Goal: Task Accomplishment & Management: Complete application form

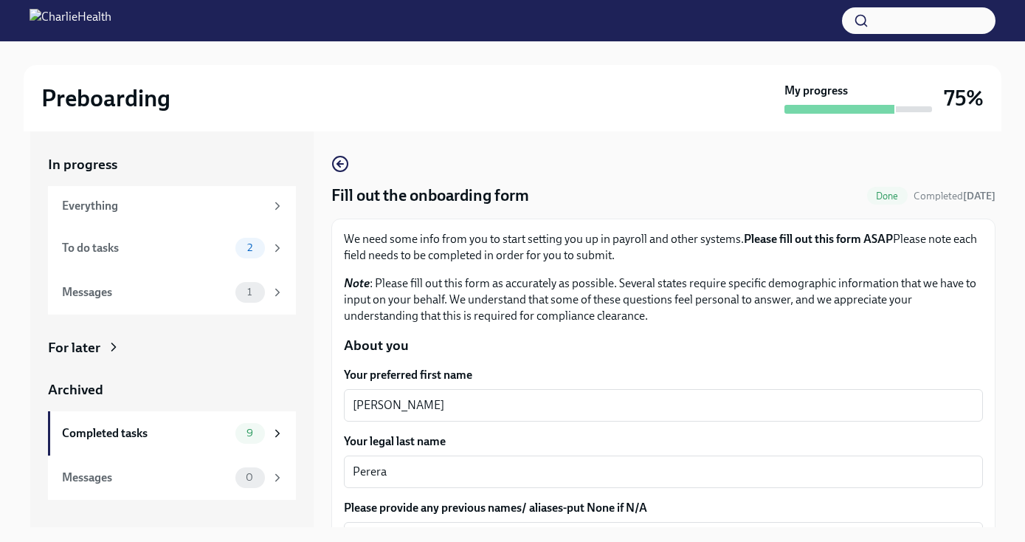
scroll to position [27, 0]
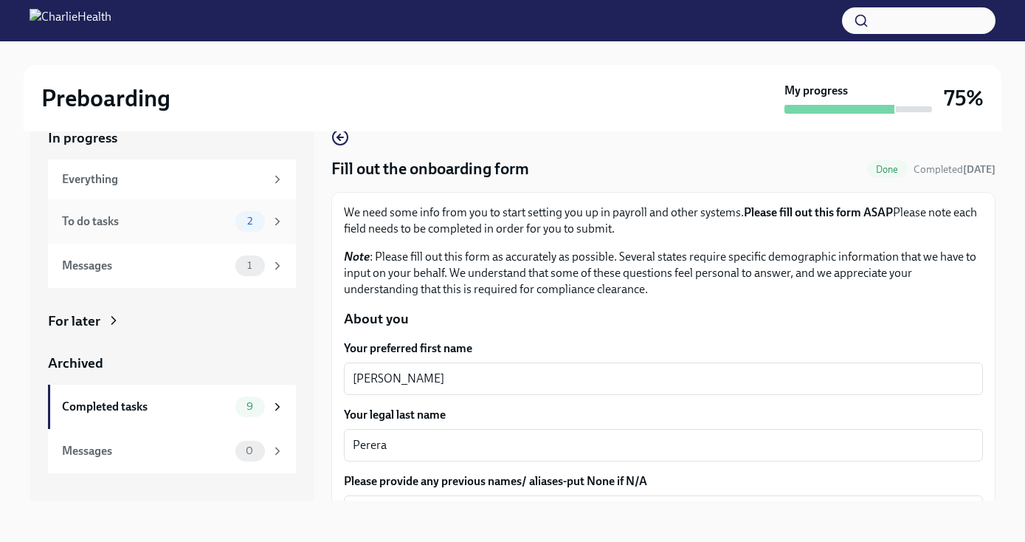
click at [245, 227] on div "2" at bounding box center [250, 221] width 30 height 21
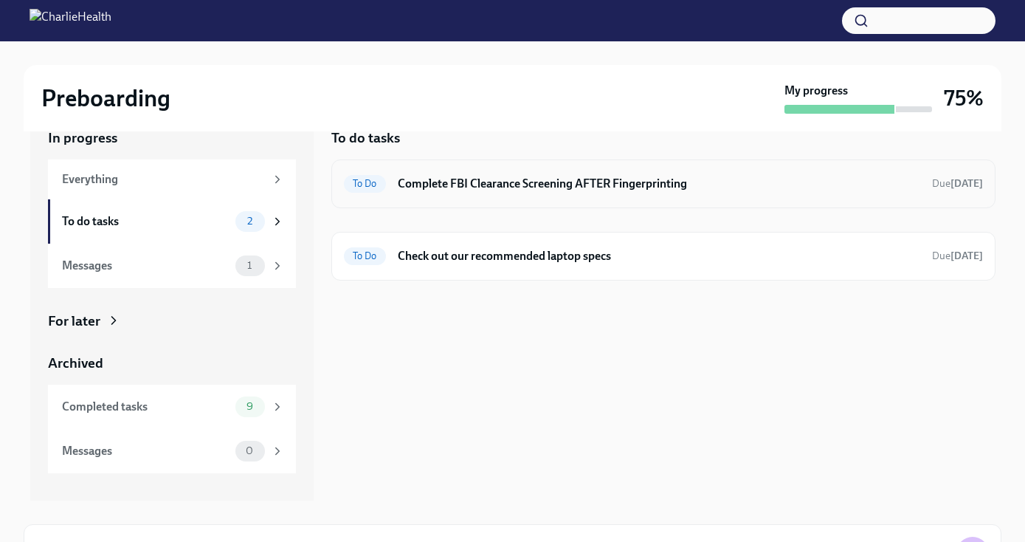
click at [469, 183] on h6 "Complete FBI Clearance Screening AFTER Fingerprinting" at bounding box center [659, 184] width 522 height 16
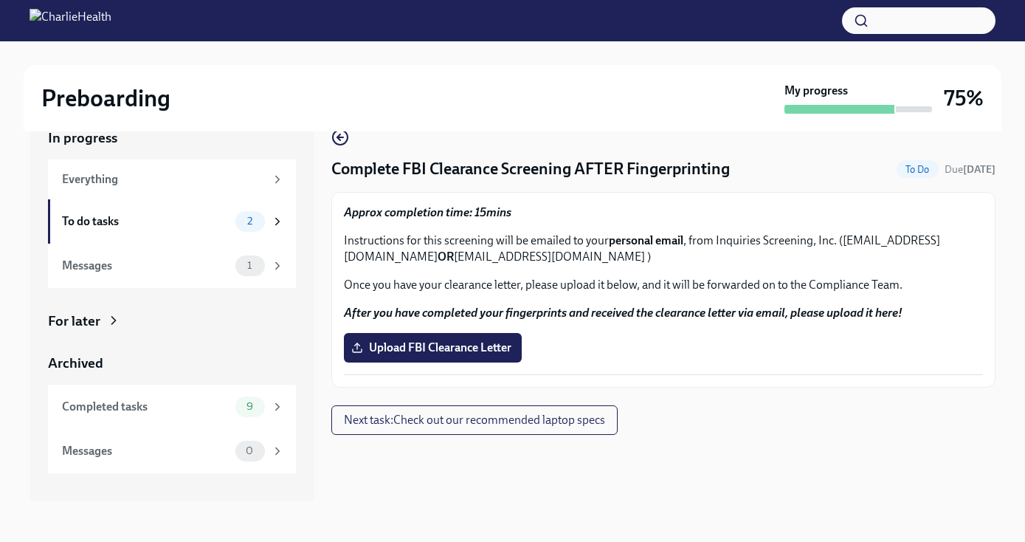
click at [452, 362] on div "Approx completion time: 15mins Instructions for this screening will be emailed …" at bounding box center [663, 289] width 639 height 170
click at [425, 350] on span "Upload FBI Clearance Letter" at bounding box center [432, 347] width 157 height 15
click at [0, 0] on input "Upload FBI Clearance Letter" at bounding box center [0, 0] width 0 height 0
click at [537, 422] on span "Next task : Check out our recommended laptop specs" at bounding box center [474, 419] width 261 height 15
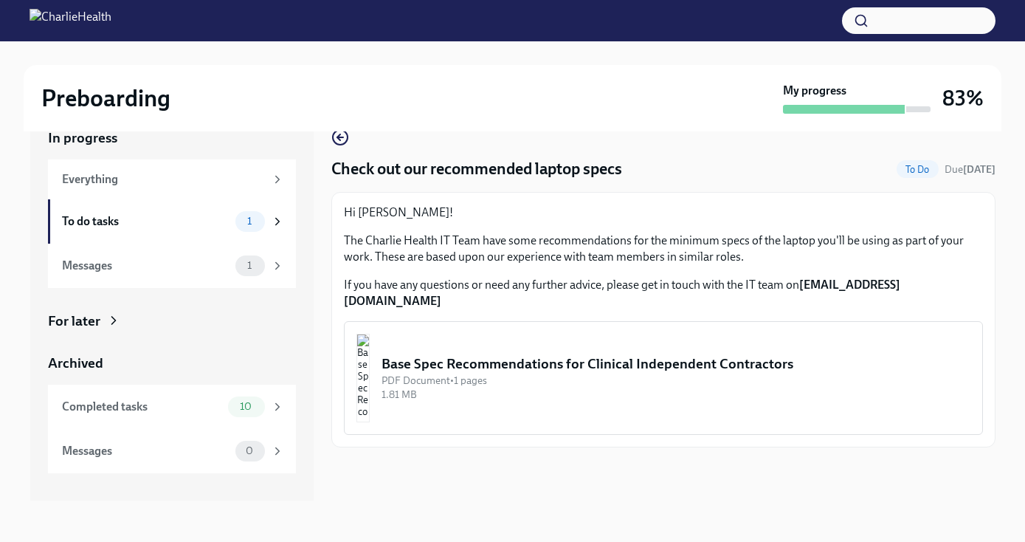
click at [370, 349] on img "button" at bounding box center [362, 378] width 13 height 89
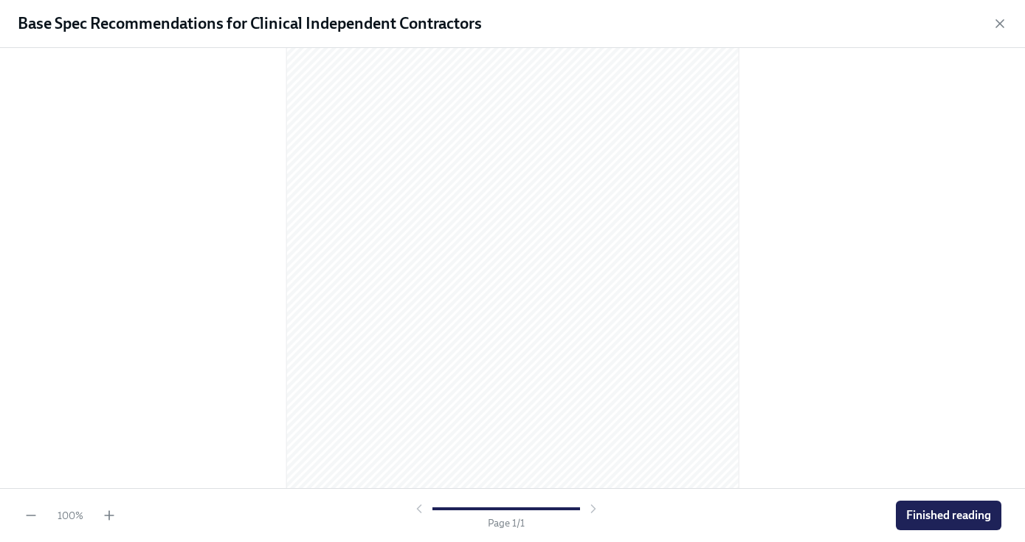
scroll to position [170, 0]
click at [916, 524] on button "Finished reading" at bounding box center [949, 515] width 106 height 30
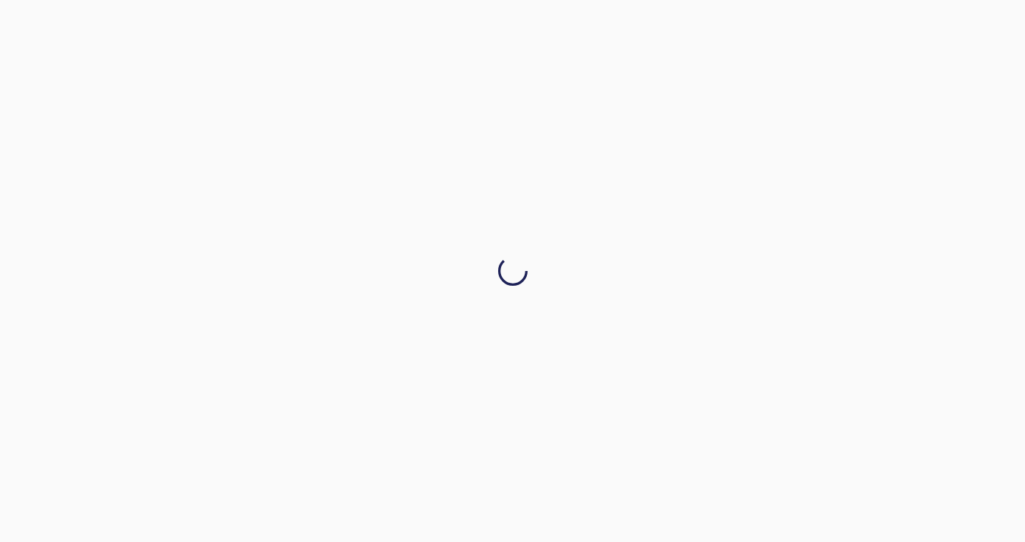
scroll to position [0, 0]
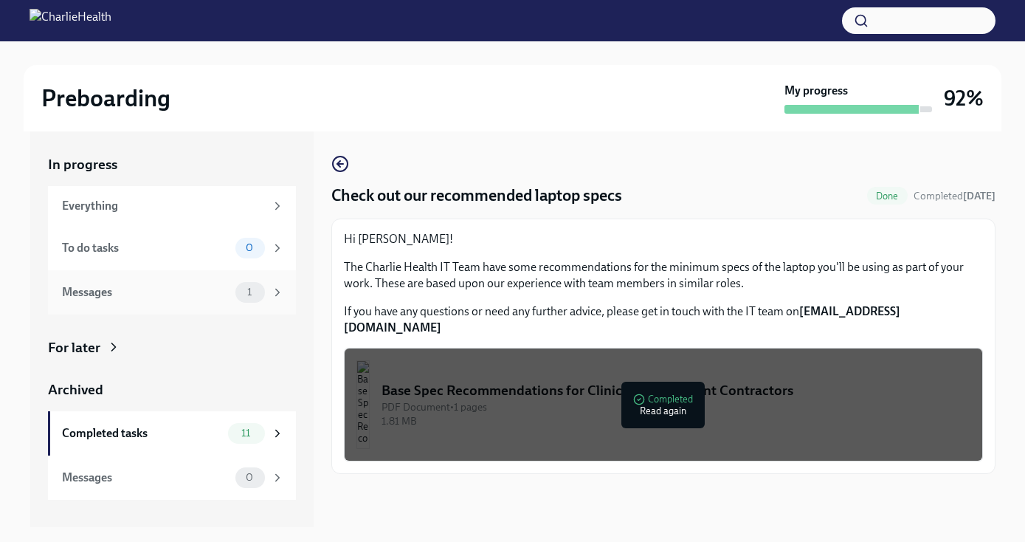
click at [278, 291] on icon at bounding box center [277, 292] width 4 height 7
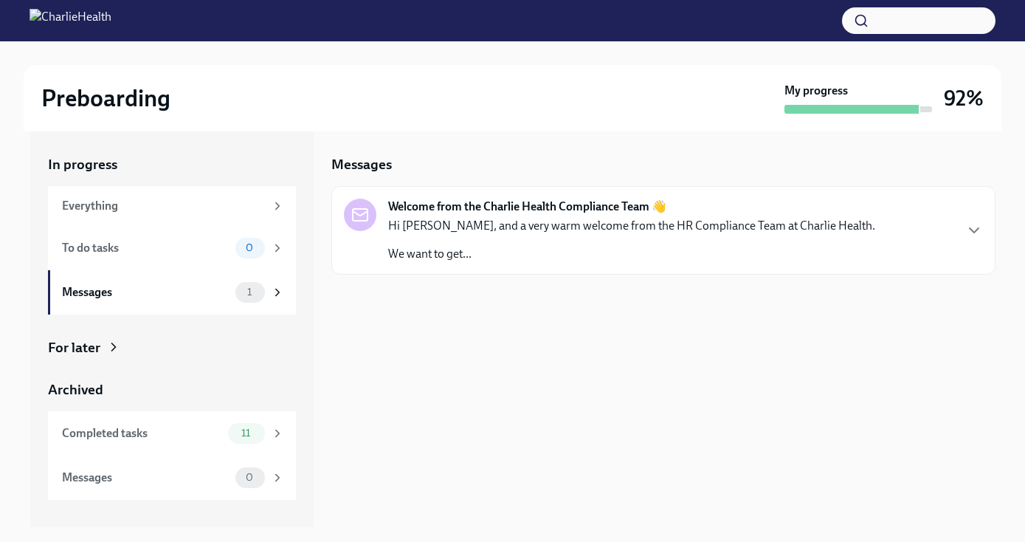
click at [466, 222] on p "Hi [PERSON_NAME], and a very warm welcome from the HR Compliance Team at Charli…" at bounding box center [631, 226] width 487 height 16
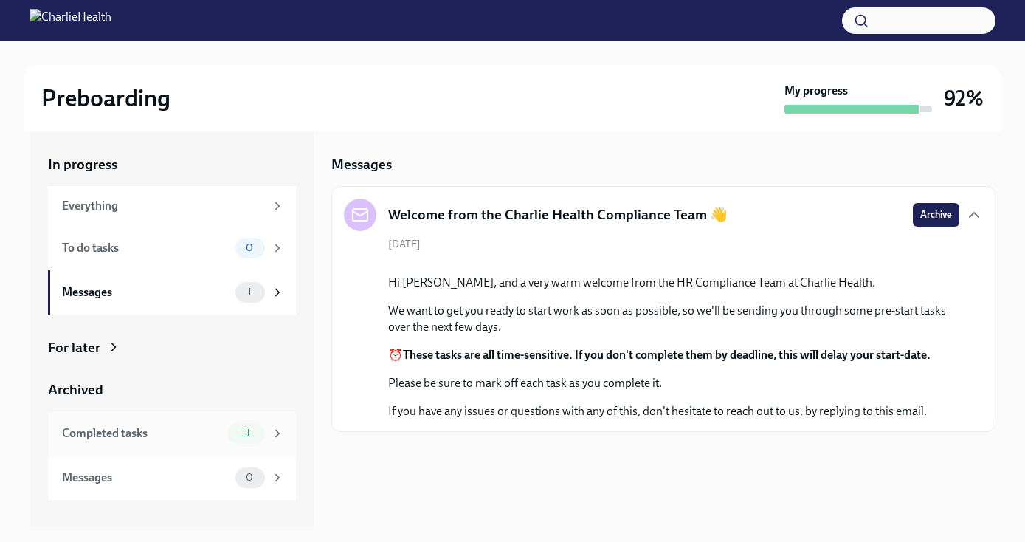
click at [221, 418] on div "Completed tasks 11" at bounding box center [172, 433] width 248 height 44
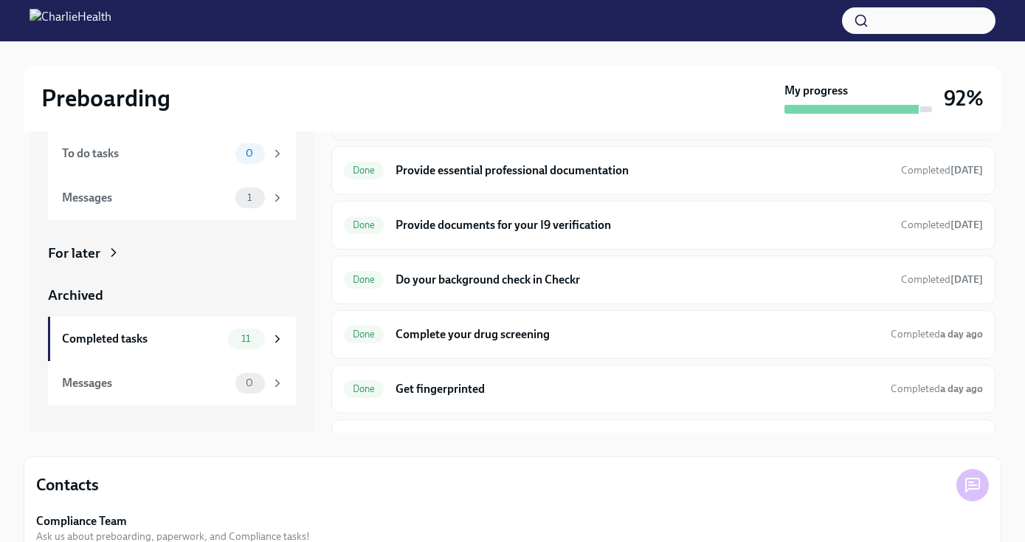
scroll to position [144, 0]
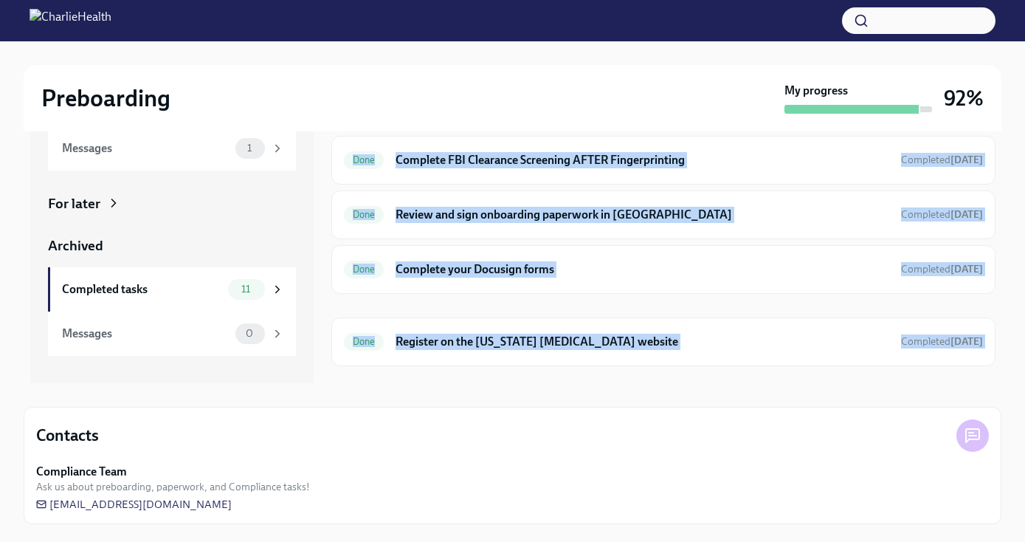
drag, startPoint x: 722, startPoint y: 311, endPoint x: 722, endPoint y: 376, distance: 64.9
click at [722, 376] on div "Done Fill out the onboarding form Completed [DATE] Done Provide essential profe…" at bounding box center [663, 123] width 664 height 630
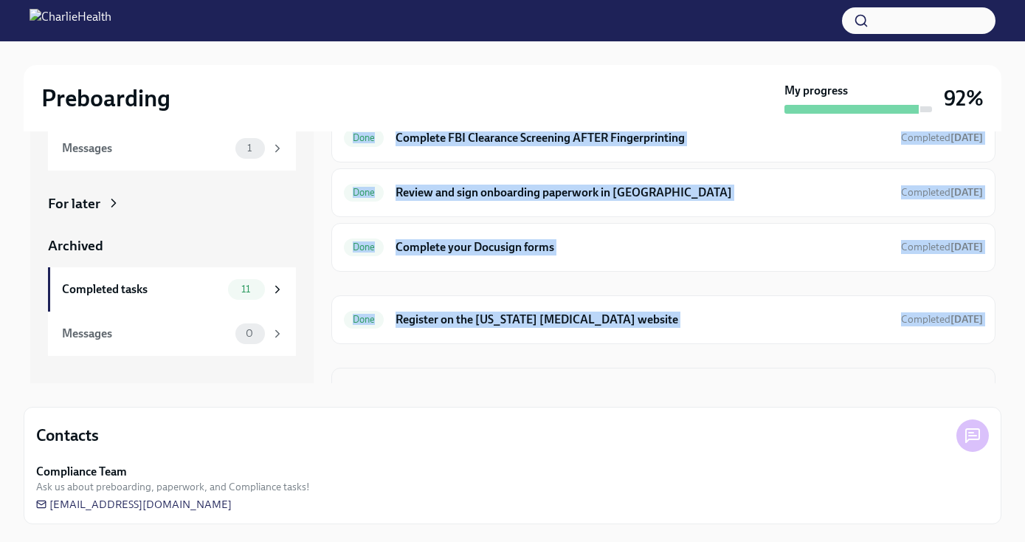
click at [724, 367] on div "Done Check out our recommended laptop specs Completed [DATE]" at bounding box center [663, 391] width 664 height 49
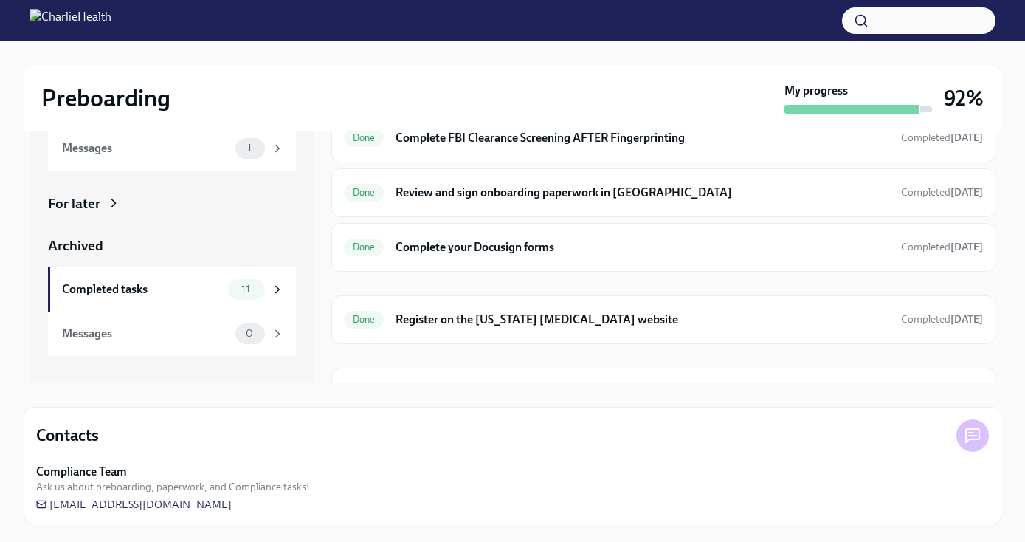
scroll to position [289, 0]
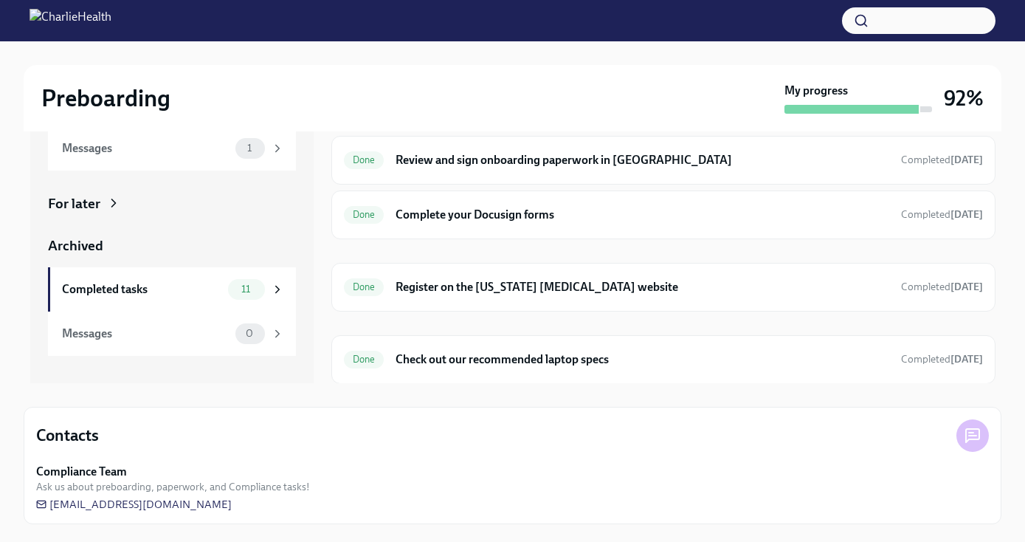
drag, startPoint x: 714, startPoint y: 347, endPoint x: 714, endPoint y: 390, distance: 42.8
click at [714, 390] on div "In progress Everything To do tasks 0 Messages 1 For later Archived Completed ta…" at bounding box center [513, 255] width 978 height 536
click at [764, 326] on div "Done Fill out the onboarding form Completed [DATE] Done Provide essential profe…" at bounding box center [663, 69] width 664 height 630
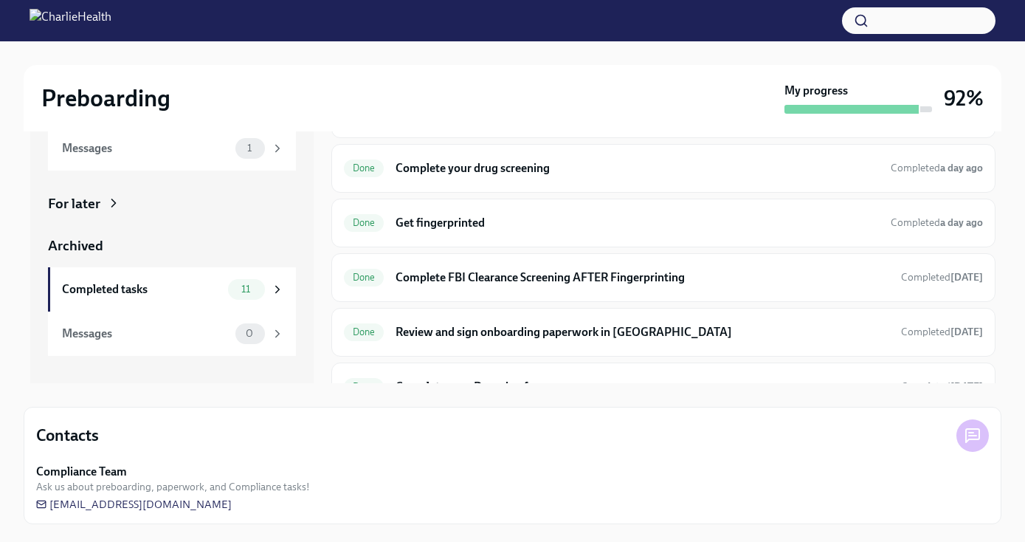
scroll to position [52, 0]
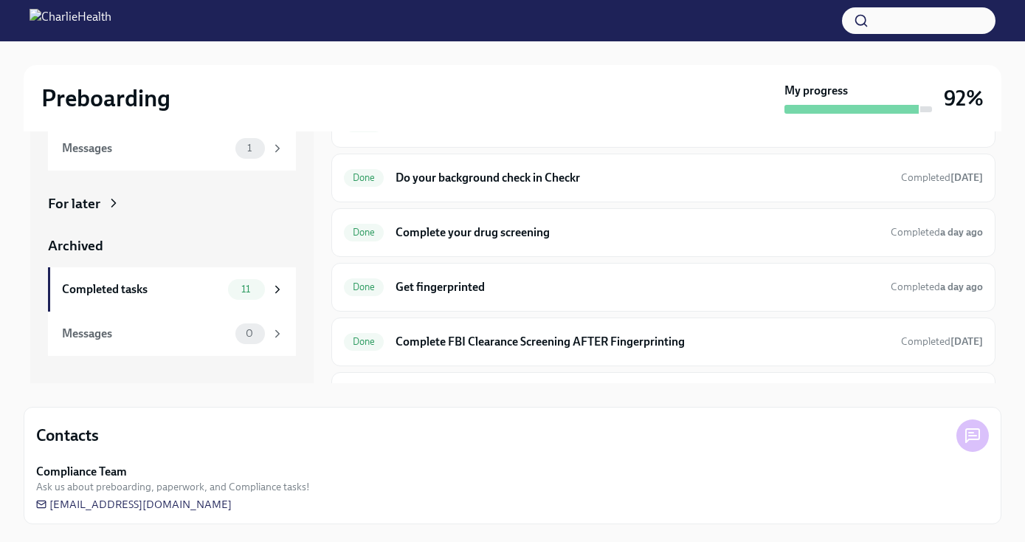
click at [1006, 325] on div "Preboarding My progress 92% In progress Everything To do tasks 0 Messages 1 For…" at bounding box center [512, 219] width 1025 height 644
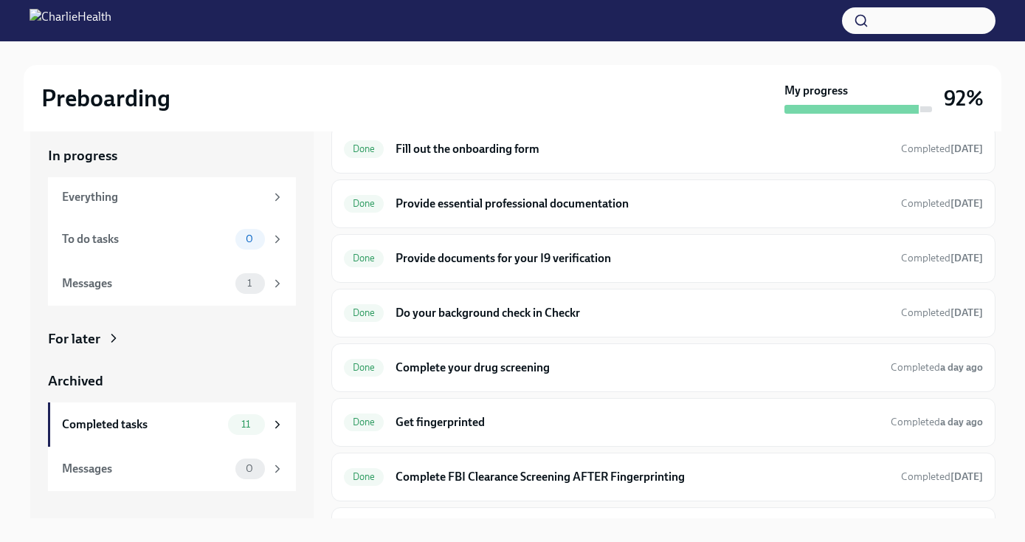
scroll to position [0, 0]
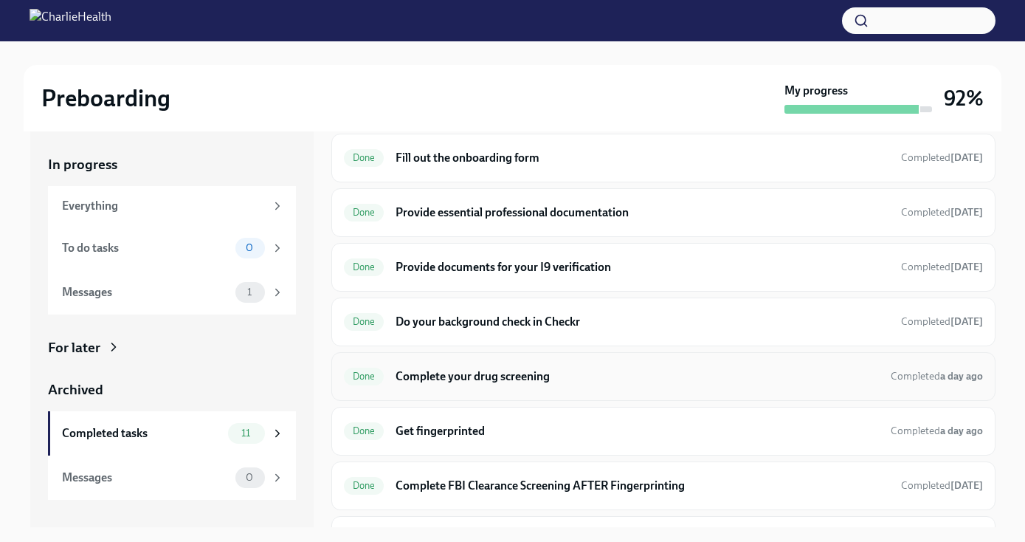
click at [425, 373] on h6 "Complete your drug screening" at bounding box center [637, 376] width 483 height 16
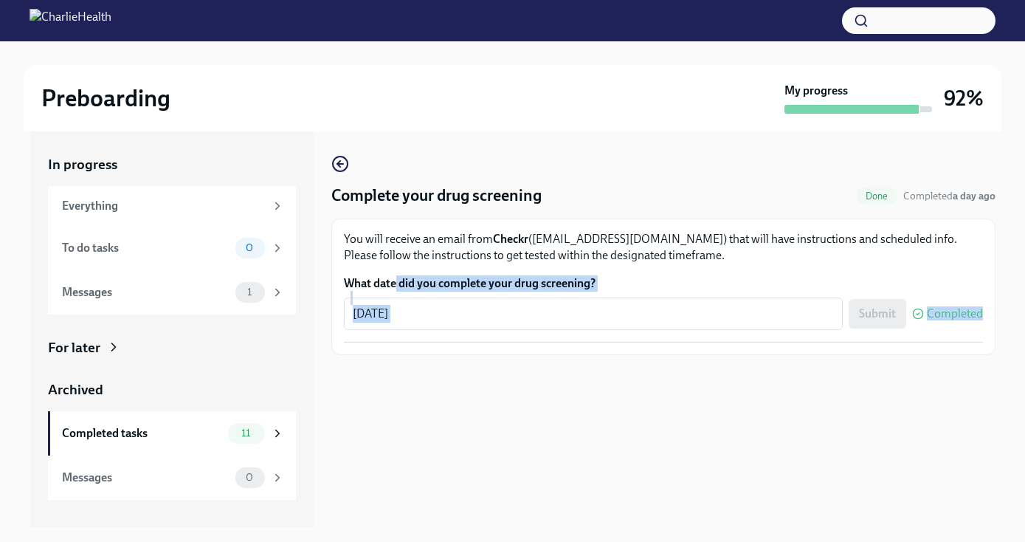
drag, startPoint x: 395, startPoint y: 276, endPoint x: 396, endPoint y: 351, distance: 74.5
click at [396, 352] on div "You will receive an email from Checkr ([EMAIL_ADDRESS][DOMAIN_NAME]) that will …" at bounding box center [663, 286] width 664 height 137
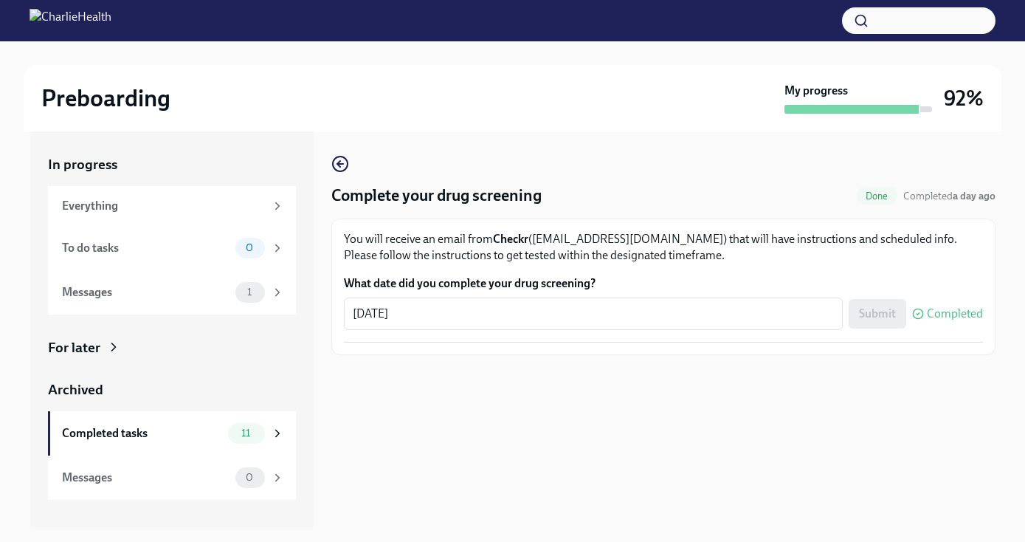
click at [409, 126] on div "Preboarding My progress 92%" at bounding box center [513, 98] width 978 height 66
